Goal: Task Accomplishment & Management: Complete application form

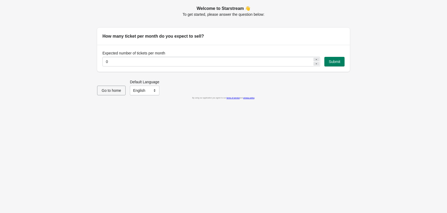
click at [106, 91] on span "Go to home" at bounding box center [111, 90] width 19 height 4
click at [335, 61] on span "Submit" at bounding box center [335, 61] width 12 height 4
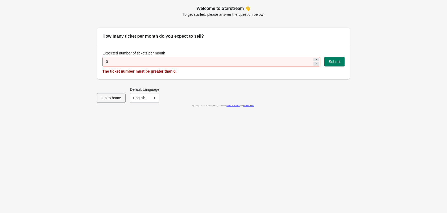
click at [317, 59] on icon at bounding box center [316, 59] width 3 height 3
type input "1"
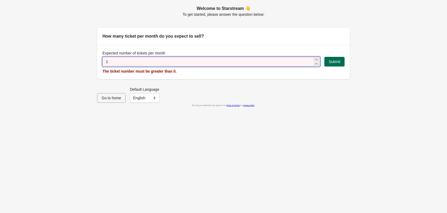
click at [337, 60] on span "Submit" at bounding box center [335, 61] width 12 height 4
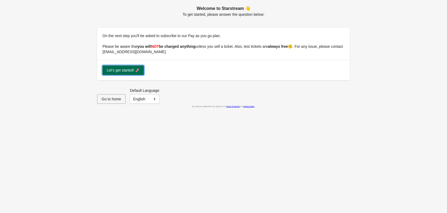
click at [127, 69] on span "Let's get started! 🚀" at bounding box center [123, 70] width 33 height 4
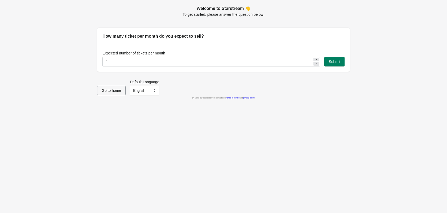
click at [315, 59] on icon at bounding box center [316, 59] width 3 height 3
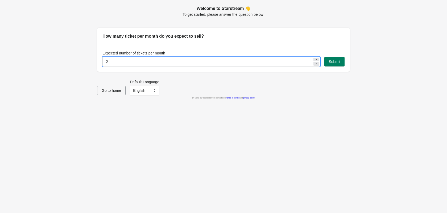
click at [315, 59] on icon at bounding box center [316, 59] width 3 height 3
drag, startPoint x: 246, startPoint y: 62, endPoint x: 84, endPoint y: 61, distance: 162.7
click at [84, 61] on div "Welcome to Starstream 👋 To get started, please answer the question below: How m…" at bounding box center [223, 106] width 447 height 213
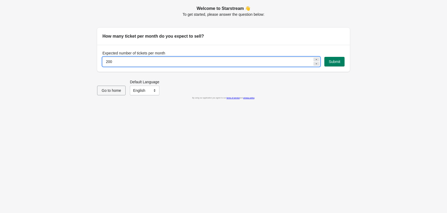
type input "200"
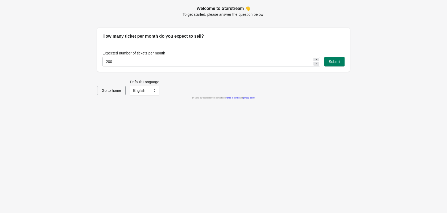
click at [346, 63] on div "Expected number of tickets per month 200 Submit" at bounding box center [223, 58] width 253 height 27
click at [337, 58] on button "Submit" at bounding box center [335, 62] width 20 height 10
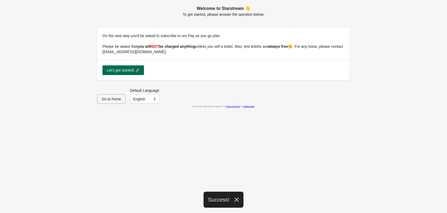
click at [136, 67] on button "Let's get started! 🚀" at bounding box center [124, 70] width 42 height 10
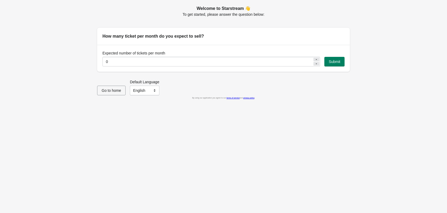
click at [231, 8] on h2 "Welcome to Starstream 👋" at bounding box center [223, 8] width 253 height 6
copy h2 "Starstream"
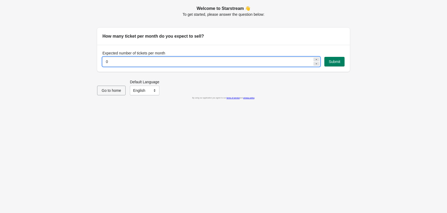
click at [302, 61] on input "0" at bounding box center [208, 62] width 210 height 10
type input "200"
click at [330, 62] on span "Submit" at bounding box center [335, 61] width 12 height 4
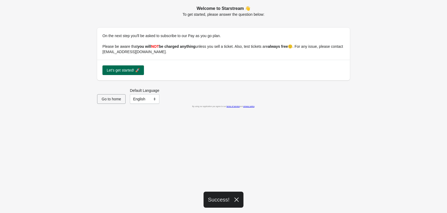
click at [127, 70] on span "Let's get started! 🚀" at bounding box center [123, 70] width 33 height 4
